Goal: Check status

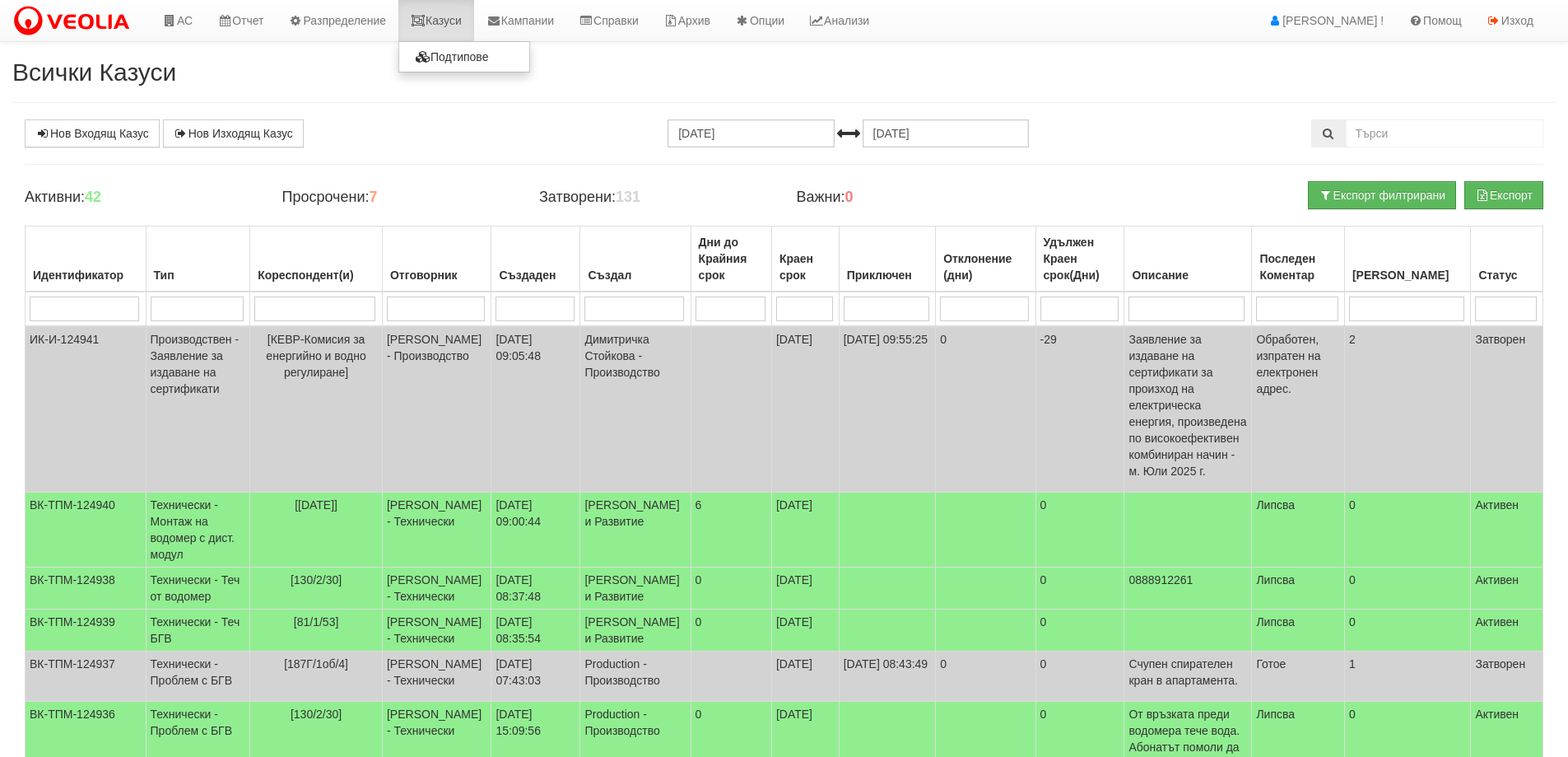
click at [451, 17] on link "Казуси" at bounding box center [436, 21] width 75 height 41
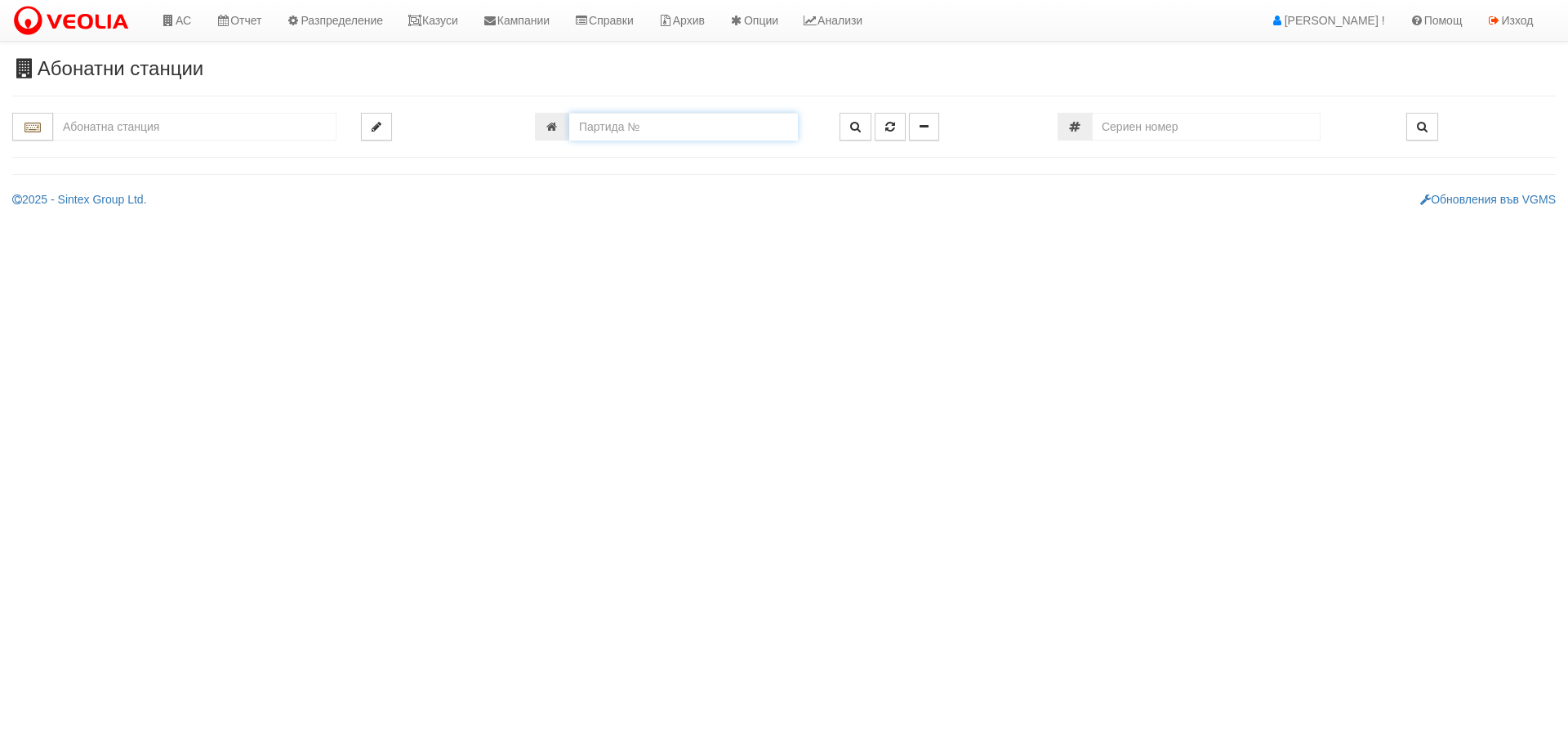
click at [682, 117] on input "number" at bounding box center [683, 127] width 229 height 28
type input "25649"
type input "134/5 - "[PERSON_NAME] [GEOGRAPHIC_DATA] " ЕАД"
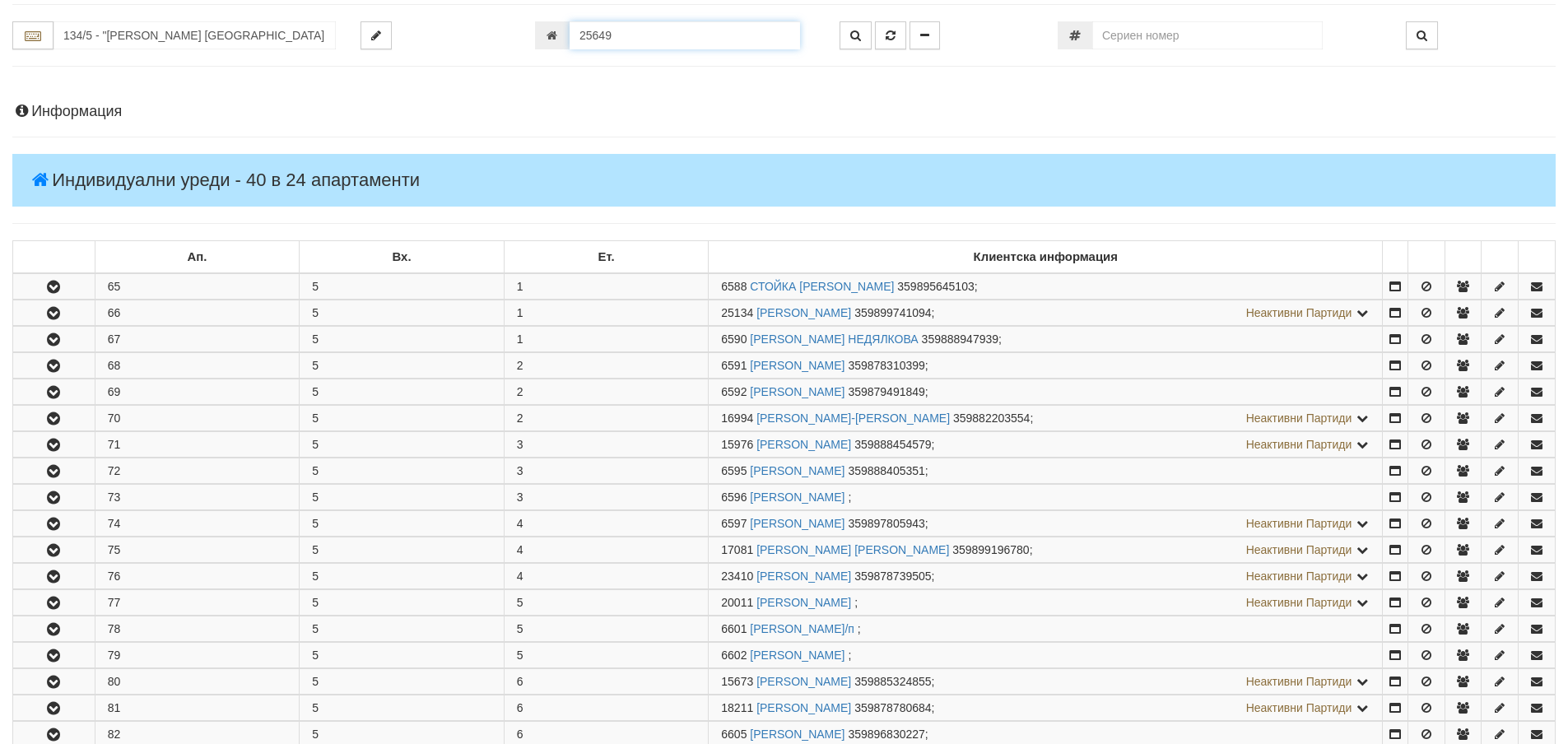
scroll to position [655, 0]
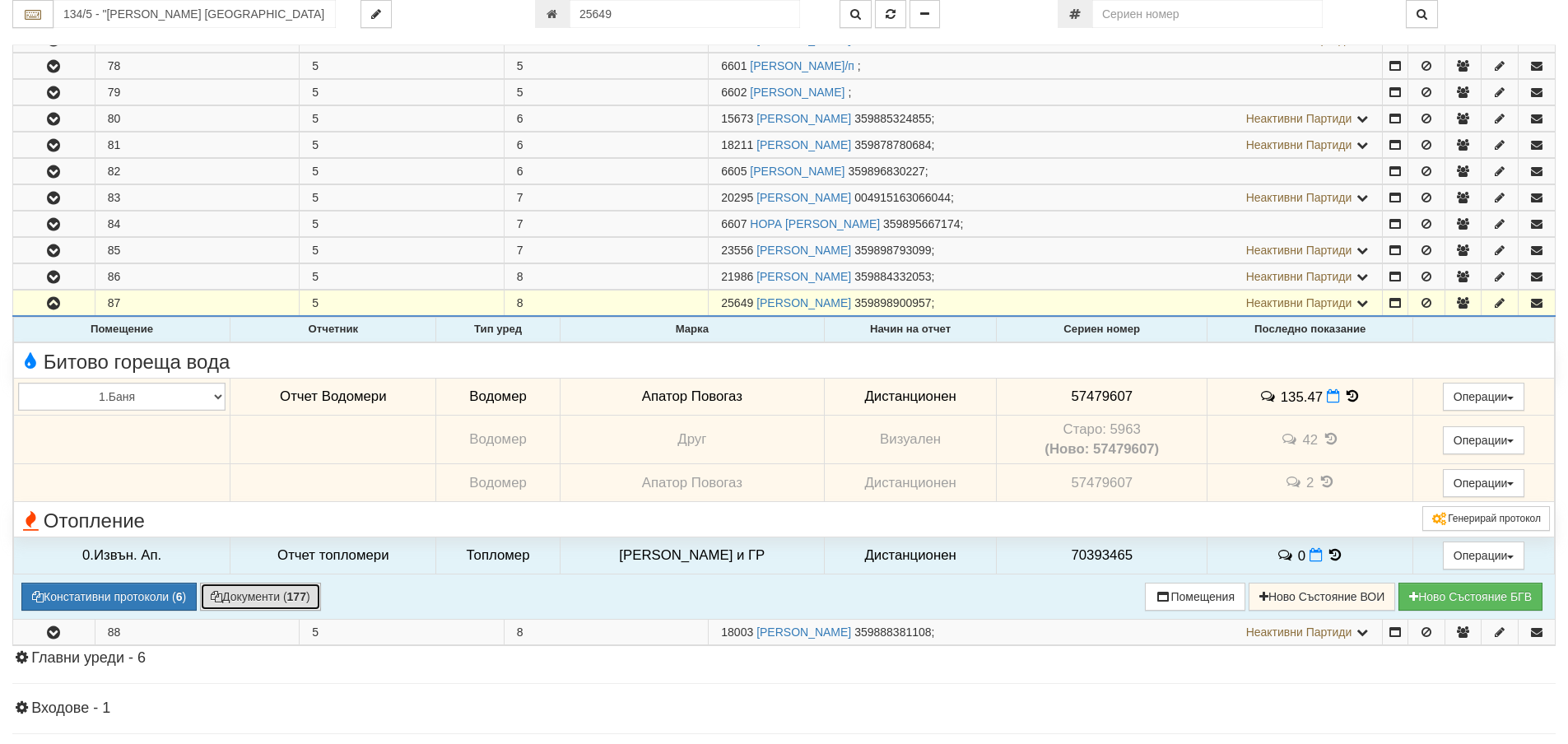
click at [285, 597] on button "Документи ( 177 )" at bounding box center [260, 597] width 121 height 28
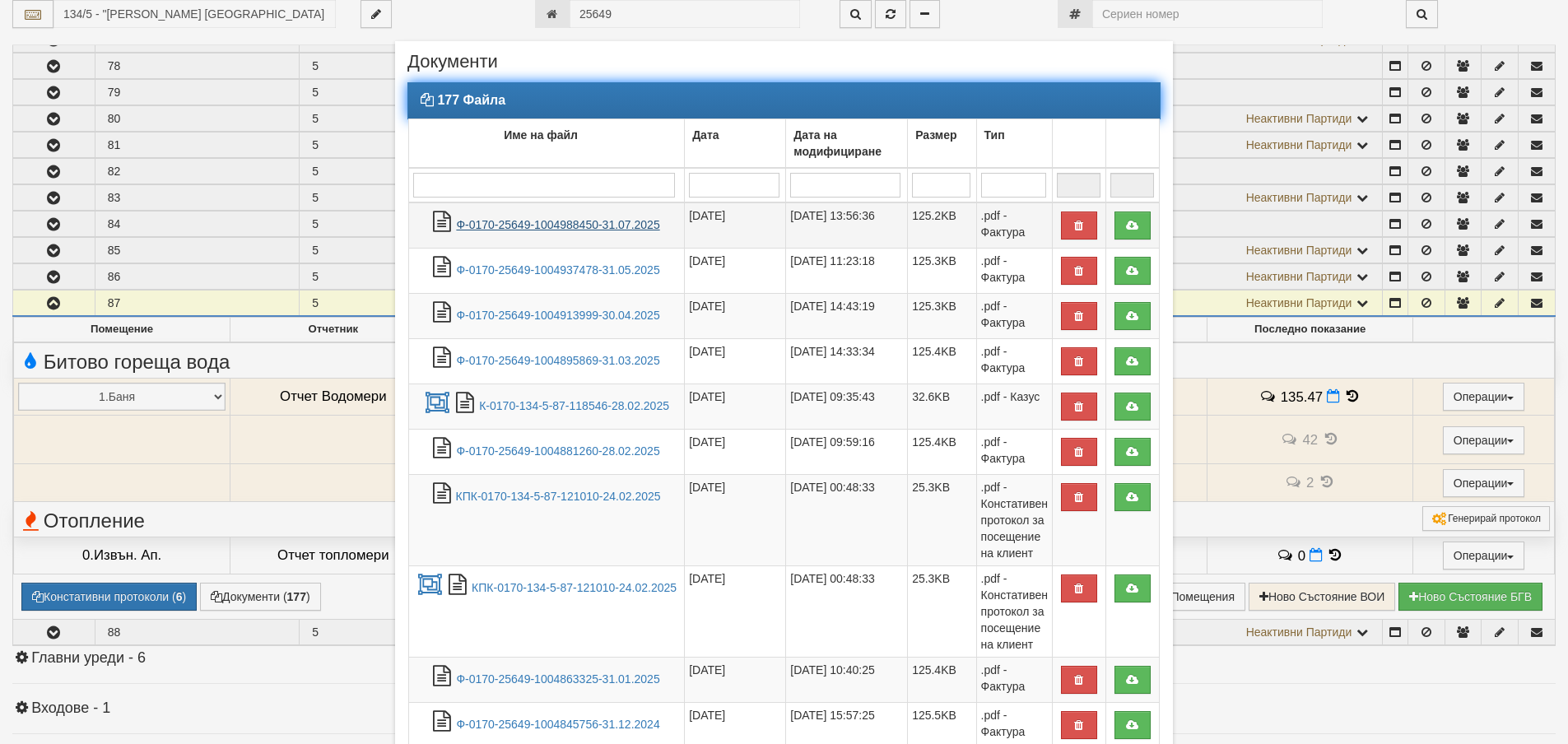
click at [554, 225] on link "Ф-0170-25649-1004988450-31.07.2025" at bounding box center [557, 224] width 203 height 13
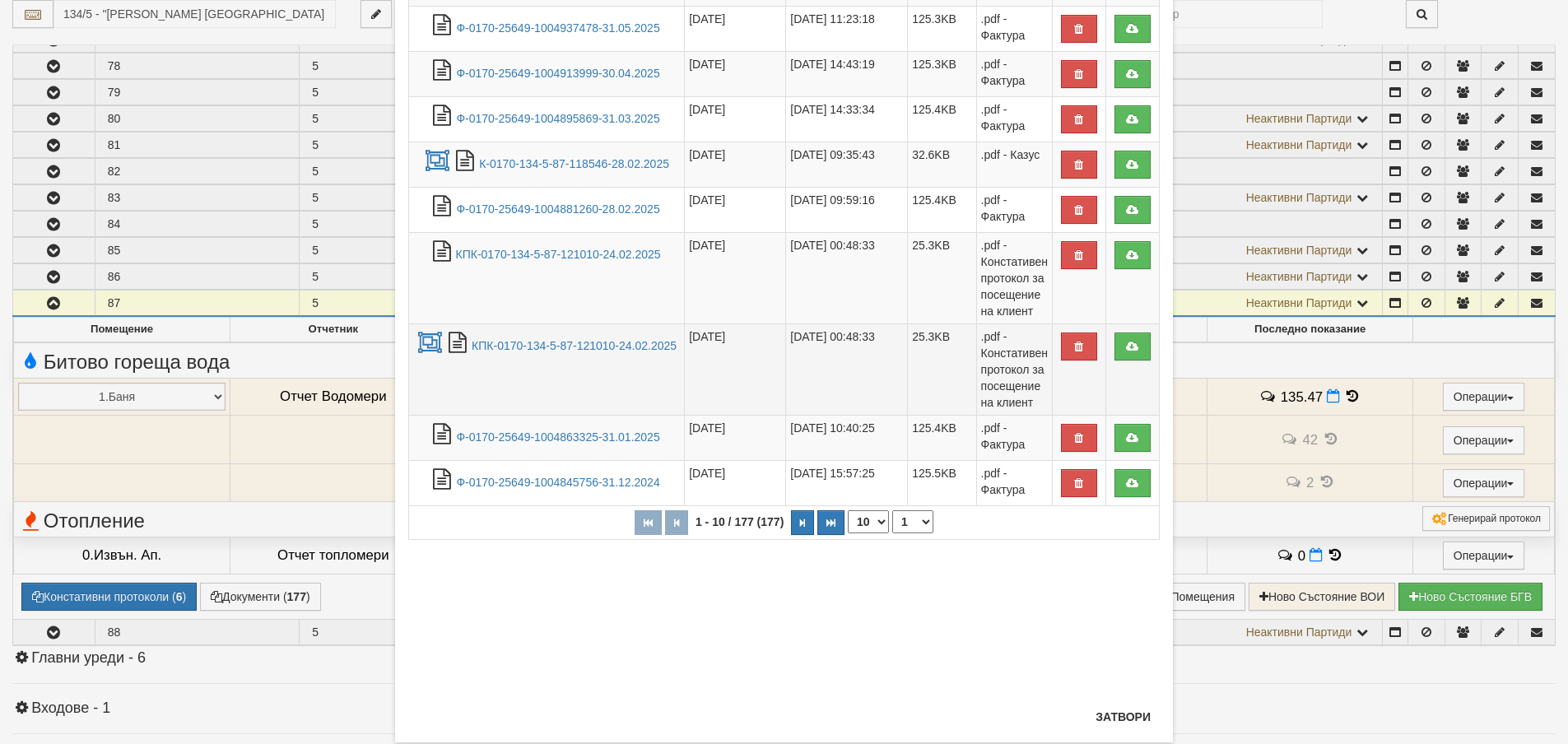
scroll to position [247, 0]
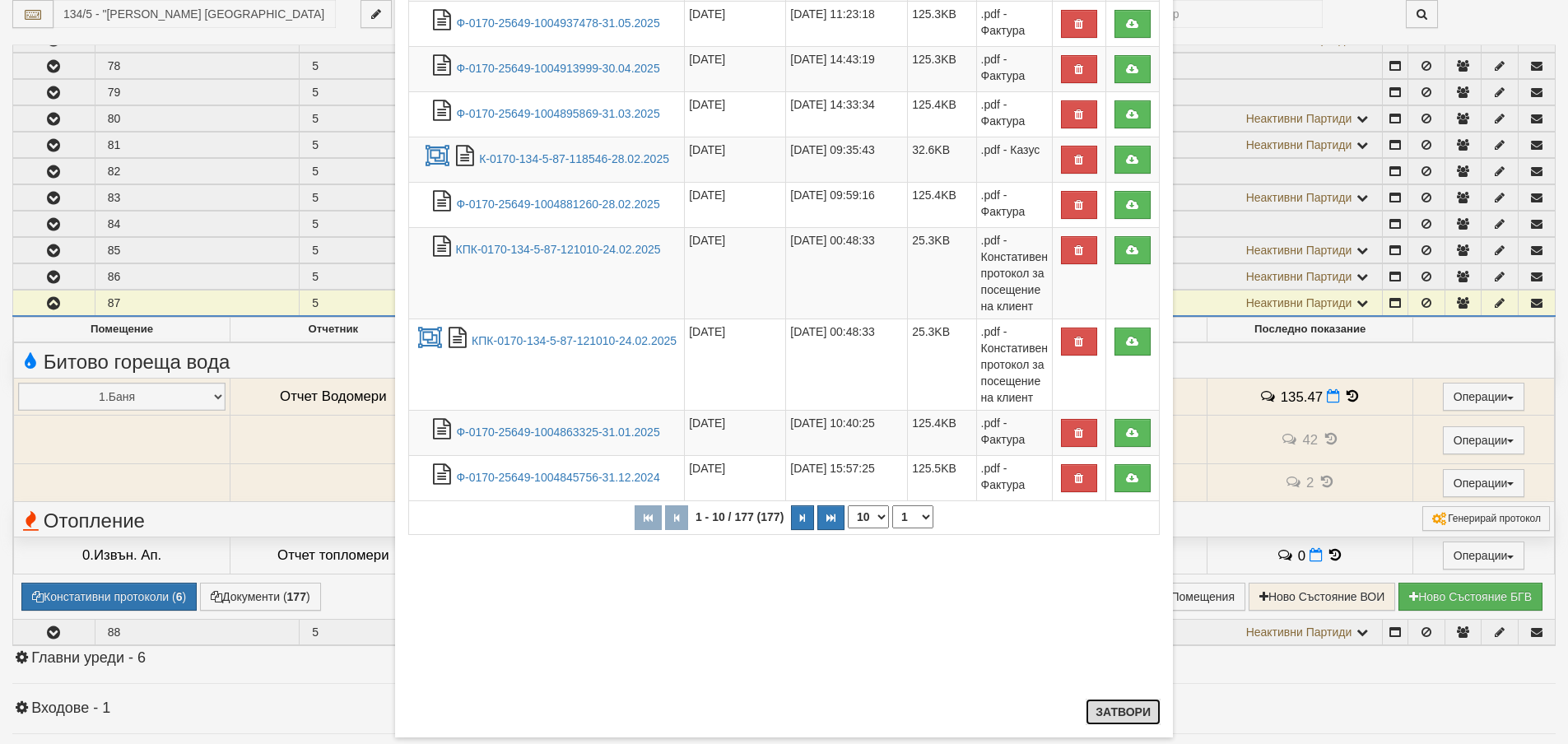
click at [1118, 711] on button "Затвори" at bounding box center [1123, 711] width 75 height 27
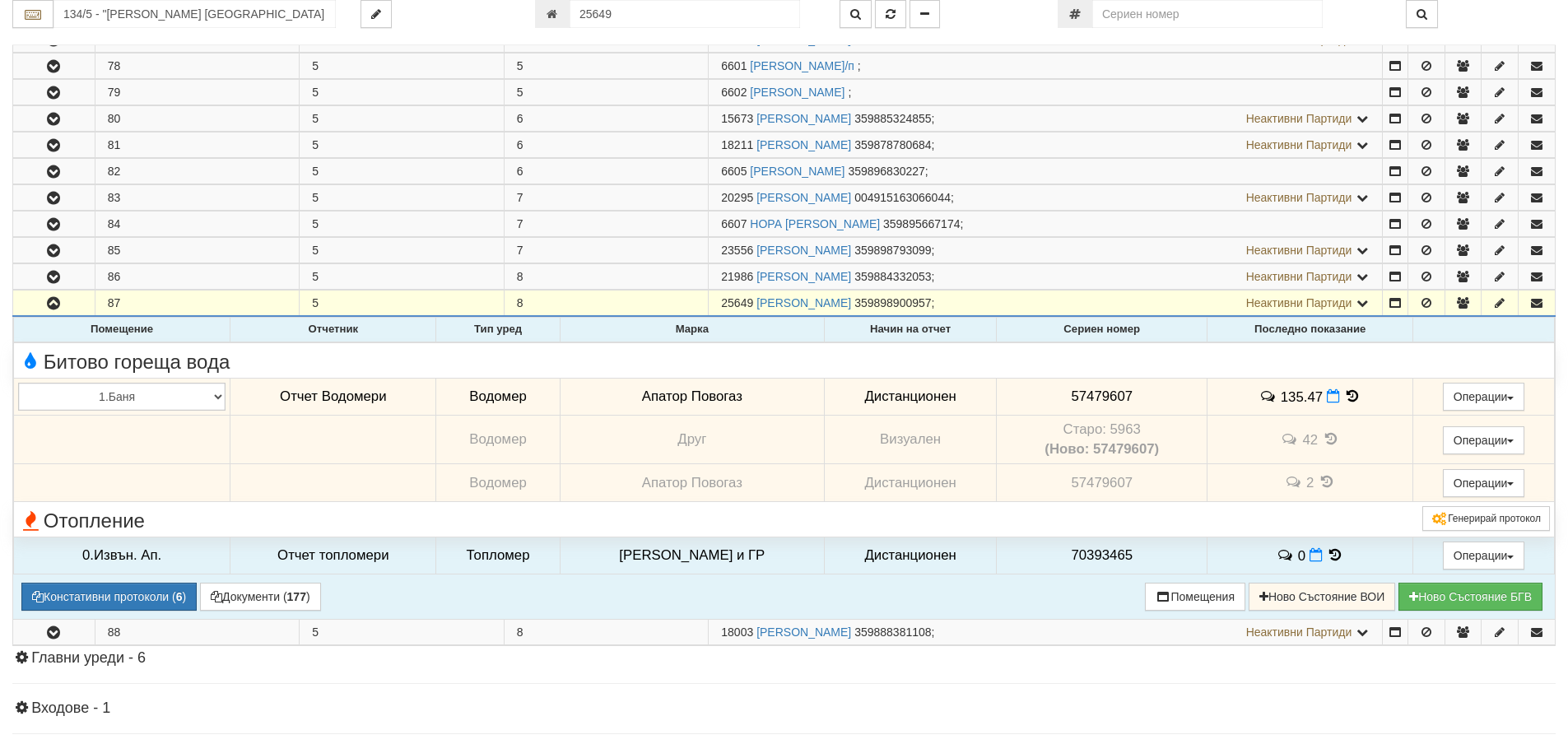
click at [1348, 399] on icon at bounding box center [1352, 396] width 18 height 14
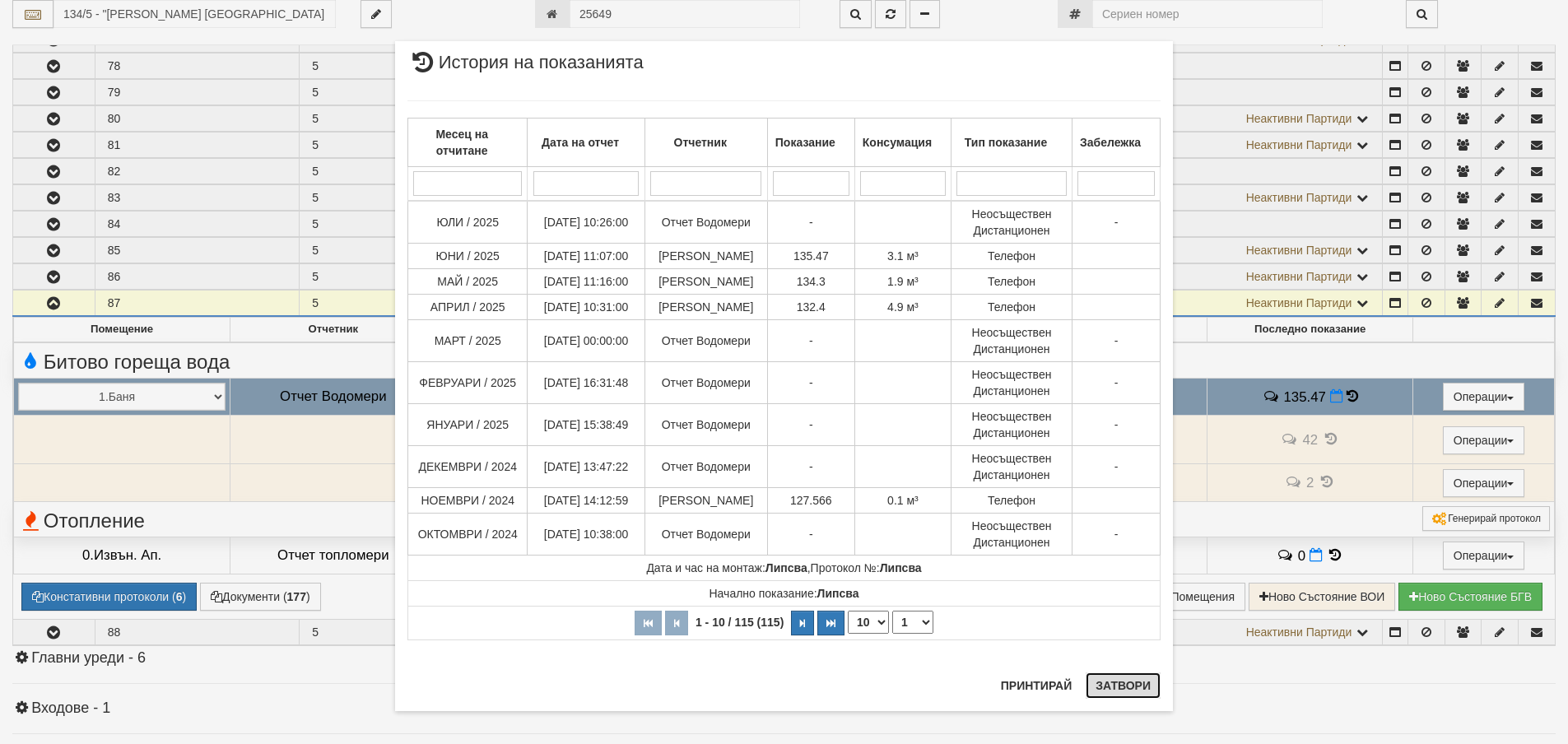
click at [1132, 686] on button "Затвори" at bounding box center [1123, 686] width 75 height 27
